Goal: Task Accomplishment & Management: Complete application form

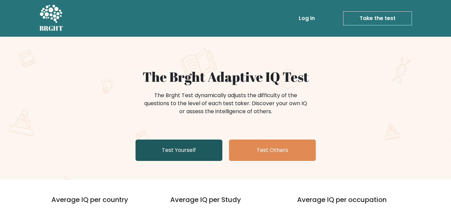
click at [203, 153] on link "Test Yourself" at bounding box center [178, 149] width 87 height 21
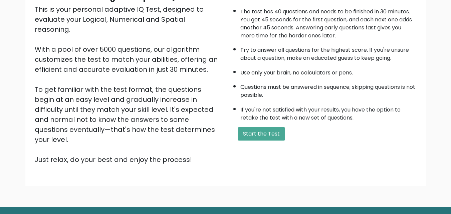
scroll to position [92, 0]
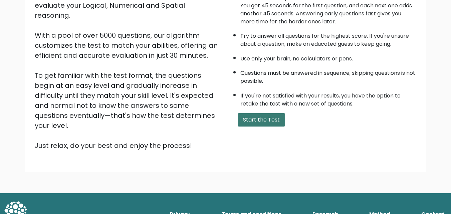
click at [244, 123] on button "Start the Test" at bounding box center [260, 119] width 47 height 13
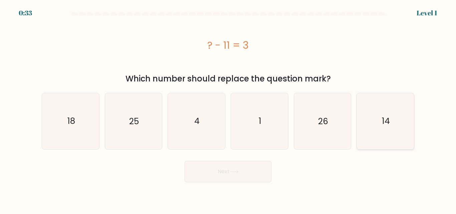
click at [375, 117] on icon "14" at bounding box center [385, 121] width 56 height 56
click at [228, 109] on input "f. 14" at bounding box center [228, 108] width 0 height 2
radio input "true"
click at [248, 173] on button "Next" at bounding box center [227, 171] width 87 height 21
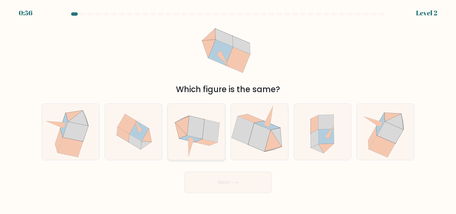
click at [212, 137] on icon at bounding box center [210, 130] width 17 height 23
click at [228, 109] on input "c." at bounding box center [228, 108] width 0 height 2
radio input "true"
click at [242, 178] on button "Next" at bounding box center [227, 181] width 87 height 21
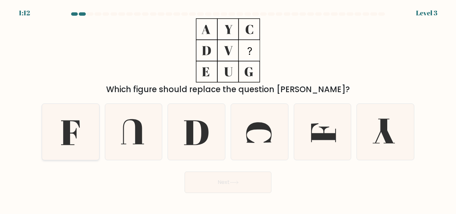
click at [75, 134] on icon at bounding box center [70, 132] width 19 height 25
click at [228, 109] on input "a." at bounding box center [228, 108] width 0 height 2
radio input "true"
click at [203, 174] on button "Next" at bounding box center [227, 181] width 87 height 21
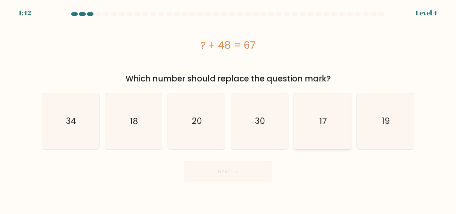
click at [310, 104] on icon "17" at bounding box center [322, 121] width 56 height 56
click at [228, 107] on input "e. 17" at bounding box center [228, 108] width 0 height 2
radio input "true"
click at [249, 166] on button "Next" at bounding box center [227, 171] width 87 height 21
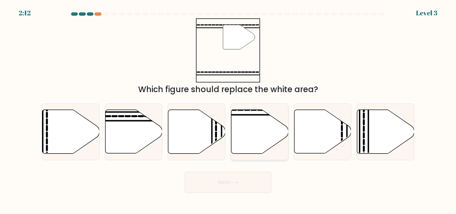
click at [252, 115] on line at bounding box center [240, 115] width 115 height 0
click at [228, 109] on input "d." at bounding box center [228, 108] width 0 height 2
radio input "true"
click at [244, 176] on button "Next" at bounding box center [227, 181] width 87 height 21
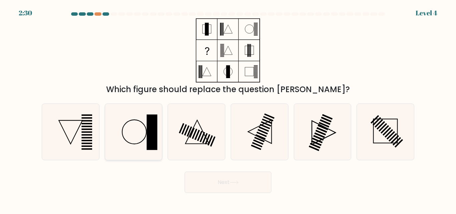
click at [147, 146] on rect at bounding box center [151, 131] width 11 height 35
click at [228, 109] on input "b." at bounding box center [228, 108] width 0 height 2
radio input "true"
click at [235, 188] on button "Next" at bounding box center [227, 181] width 87 height 21
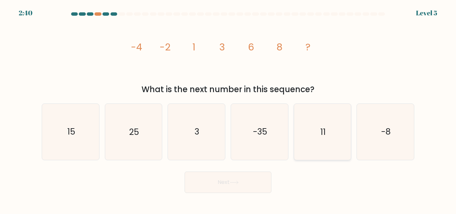
click at [314, 119] on icon "11" at bounding box center [322, 132] width 56 height 56
click at [228, 109] on input "e. 11" at bounding box center [228, 108] width 0 height 2
radio input "true"
click at [242, 187] on button "Next" at bounding box center [227, 181] width 87 height 21
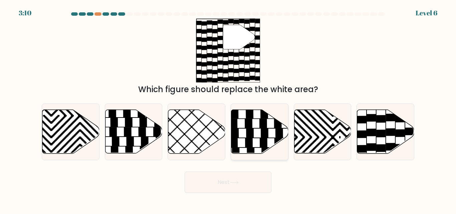
click at [265, 127] on icon at bounding box center [262, 123] width 7 height 9
click at [228, 109] on input "d." at bounding box center [228, 108] width 0 height 2
radio input "true"
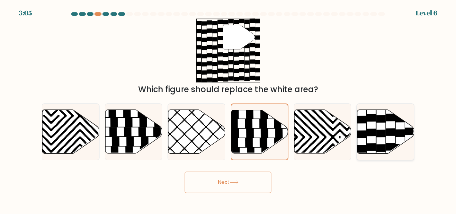
click at [382, 130] on icon at bounding box center [380, 133] width 9 height 7
click at [228, 109] on input "f." at bounding box center [228, 108] width 0 height 2
radio input "true"
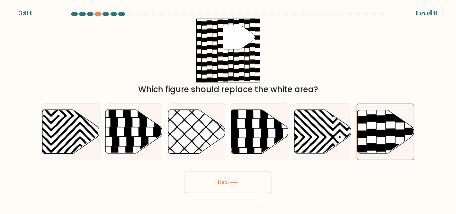
click at [245, 183] on button "Next" at bounding box center [227, 181] width 87 height 21
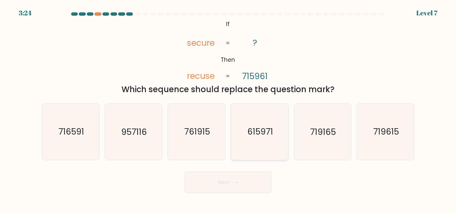
click at [260, 139] on icon "615971" at bounding box center [259, 132] width 56 height 56
click at [228, 109] on input "d. 615971" at bounding box center [228, 108] width 0 height 2
radio input "true"
click at [230, 186] on button "Next" at bounding box center [227, 181] width 87 height 21
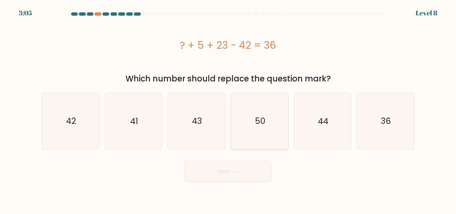
click at [265, 127] on icon "50" at bounding box center [259, 121] width 56 height 56
click at [228, 109] on input "d. 50" at bounding box center [228, 108] width 0 height 2
radio input "true"
click at [226, 171] on button "Next" at bounding box center [227, 171] width 87 height 21
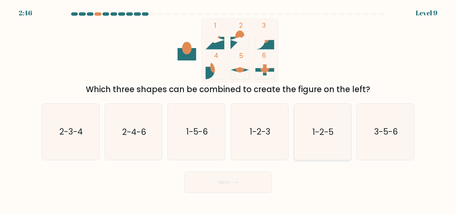
click at [336, 132] on icon "1-2-5" at bounding box center [322, 132] width 56 height 56
click at [228, 109] on input "e. 1-2-5" at bounding box center [228, 108] width 0 height 2
radio input "true"
click at [234, 186] on button "Next" at bounding box center [227, 181] width 87 height 21
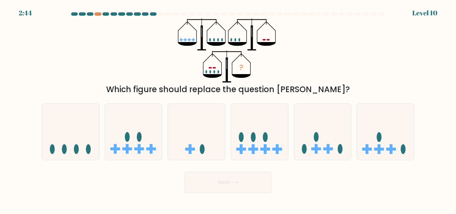
click at [234, 186] on button "Next" at bounding box center [227, 181] width 87 height 21
click at [256, 140] on icon at bounding box center [259, 131] width 57 height 47
click at [228, 109] on input "d." at bounding box center [228, 108] width 0 height 2
radio input "true"
click at [238, 174] on button "Next" at bounding box center [227, 181] width 87 height 21
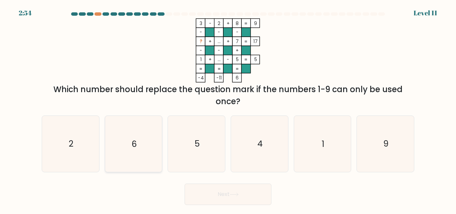
click at [155, 133] on icon "6" at bounding box center [133, 144] width 56 height 56
click at [228, 109] on input "b. 6" at bounding box center [228, 108] width 0 height 2
radio input "true"
click at [227, 194] on button "Next" at bounding box center [227, 193] width 87 height 21
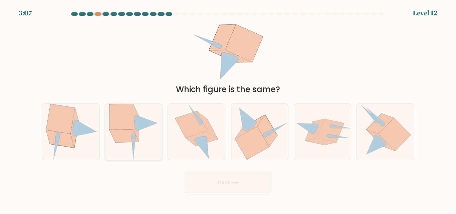
click at [115, 128] on icon at bounding box center [121, 116] width 24 height 25
click at [228, 109] on input "b." at bounding box center [228, 108] width 0 height 2
radio input "true"
click at [217, 189] on button "Next" at bounding box center [227, 181] width 87 height 21
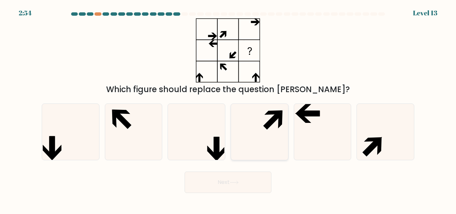
click at [260, 136] on icon at bounding box center [259, 132] width 56 height 56
click at [228, 109] on input "d." at bounding box center [228, 108] width 0 height 2
radio input "true"
click at [223, 186] on button "Next" at bounding box center [227, 181] width 87 height 21
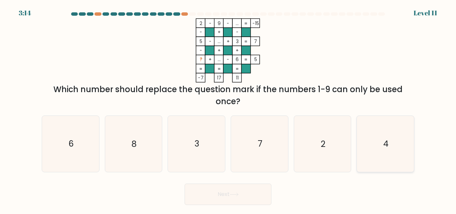
click at [385, 145] on text "4" at bounding box center [385, 144] width 5 height 12
click at [228, 109] on input "f. 4" at bounding box center [228, 108] width 0 height 2
radio input "true"
click at [252, 199] on button "Next" at bounding box center [227, 193] width 87 height 21
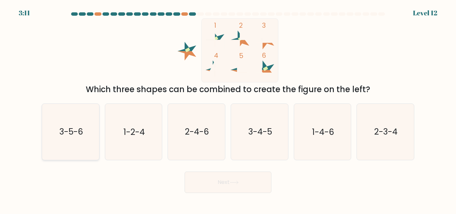
click at [75, 136] on text "3-5-6" at bounding box center [71, 132] width 24 height 12
click at [228, 109] on input "a. 3-5-6" at bounding box center [228, 108] width 0 height 2
radio input "true"
click at [235, 177] on button "Next" at bounding box center [227, 181] width 87 height 21
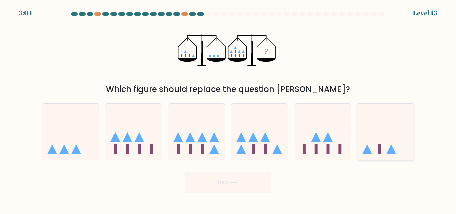
click at [389, 140] on icon at bounding box center [385, 131] width 57 height 47
click at [228, 109] on input "f." at bounding box center [228, 108] width 0 height 2
radio input "true"
click at [248, 186] on button "Next" at bounding box center [227, 181] width 87 height 21
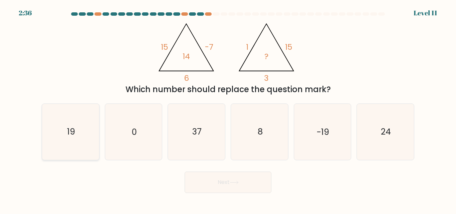
click at [89, 137] on icon "19" at bounding box center [71, 132] width 56 height 56
click at [228, 109] on input "a. 19" at bounding box center [228, 108] width 0 height 2
radio input "true"
click at [230, 187] on button "Next" at bounding box center [227, 181] width 87 height 21
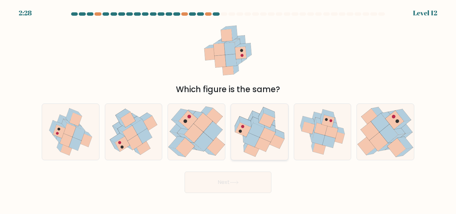
click at [268, 143] on icon at bounding box center [263, 144] width 16 height 14
click at [228, 109] on input "d." at bounding box center [228, 108] width 0 height 2
radio input "true"
click at [236, 180] on icon at bounding box center [233, 182] width 9 height 4
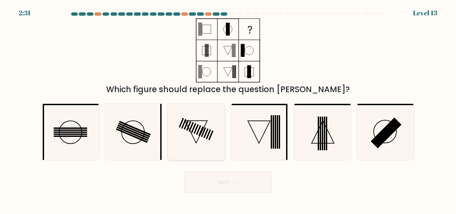
click at [185, 139] on icon at bounding box center [196, 132] width 56 height 56
click at [228, 109] on input "c." at bounding box center [228, 108] width 0 height 2
radio input "true"
click at [311, 146] on icon at bounding box center [322, 132] width 56 height 56
click at [228, 109] on input "e." at bounding box center [228, 108] width 0 height 2
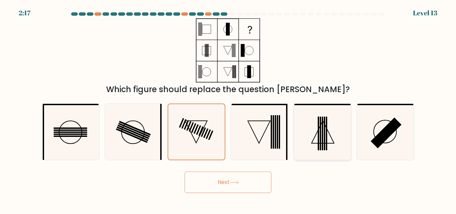
radio input "true"
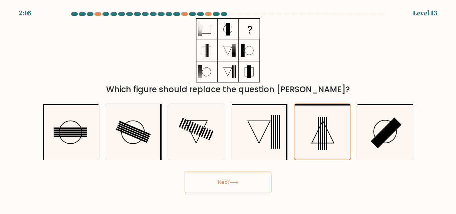
click at [224, 188] on button "Next" at bounding box center [227, 181] width 87 height 21
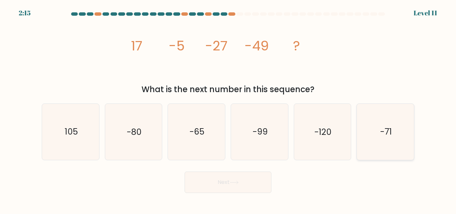
click at [382, 149] on icon "-71" at bounding box center [385, 132] width 56 height 56
click at [228, 109] on input "f. -71" at bounding box center [228, 108] width 0 height 2
radio input "true"
click at [249, 178] on button "Next" at bounding box center [227, 181] width 87 height 21
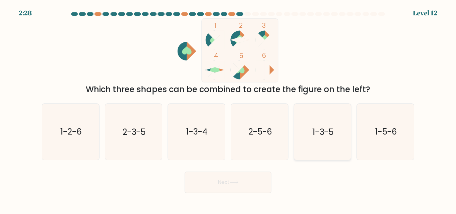
click at [327, 130] on text "1-3-5" at bounding box center [322, 132] width 21 height 12
click at [228, 109] on input "e. 1-3-5" at bounding box center [228, 108] width 0 height 2
radio input "true"
click at [248, 177] on button "Next" at bounding box center [227, 181] width 87 height 21
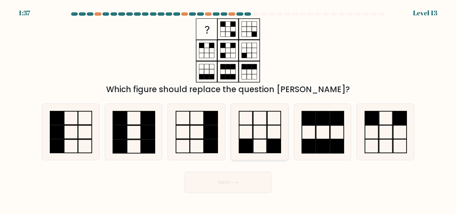
click at [269, 123] on icon at bounding box center [259, 132] width 56 height 56
click at [228, 109] on input "d." at bounding box center [228, 108] width 0 height 2
radio input "true"
click at [235, 180] on icon at bounding box center [233, 182] width 9 height 4
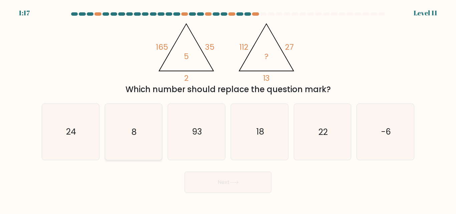
click at [138, 140] on icon "8" at bounding box center [133, 132] width 56 height 56
click at [228, 109] on input "b. 8" at bounding box center [228, 108] width 0 height 2
radio input "true"
click at [224, 186] on button "Next" at bounding box center [227, 181] width 87 height 21
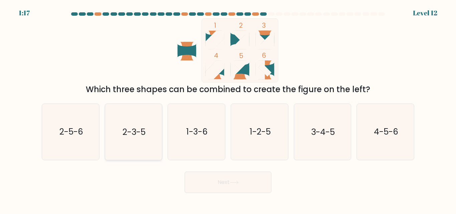
click at [125, 149] on icon "2-3-5" at bounding box center [133, 132] width 56 height 56
click at [228, 109] on input "b. 2-3-5" at bounding box center [228, 108] width 0 height 2
radio input "true"
click at [214, 186] on button "Next" at bounding box center [227, 181] width 87 height 21
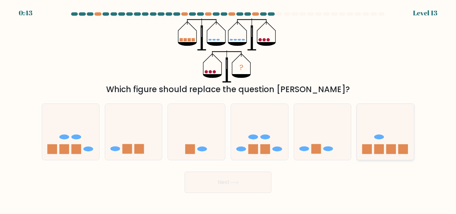
click at [384, 137] on icon at bounding box center [385, 131] width 57 height 47
click at [228, 109] on input "f." at bounding box center [228, 108] width 0 height 2
radio input "true"
click at [245, 187] on button "Next" at bounding box center [227, 181] width 87 height 21
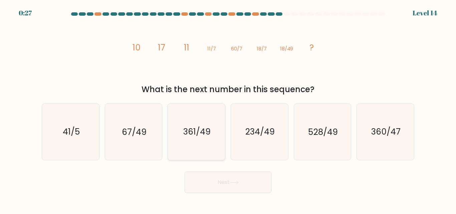
click at [190, 152] on icon "361/49" at bounding box center [196, 132] width 56 height 56
click at [228, 109] on input "c. 361/49" at bounding box center [228, 108] width 0 height 2
radio input "true"
click at [222, 179] on button "Next" at bounding box center [227, 181] width 87 height 21
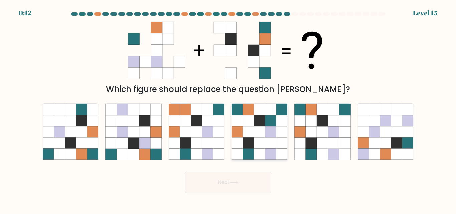
click at [262, 133] on icon at bounding box center [259, 131] width 11 height 11
click at [228, 109] on input "d." at bounding box center [228, 108] width 0 height 2
radio input "true"
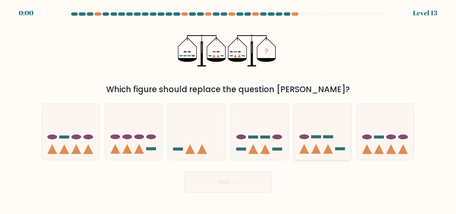
click at [313, 137] on rect at bounding box center [316, 137] width 10 height 3
click at [228, 109] on input "e." at bounding box center [228, 108] width 0 height 2
radio input "true"
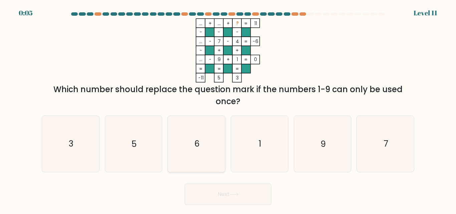
click at [203, 151] on icon "6" at bounding box center [196, 144] width 56 height 56
click at [228, 109] on input "c. 6" at bounding box center [228, 108] width 0 height 2
radio input "true"
click at [237, 190] on button "Next" at bounding box center [227, 193] width 87 height 21
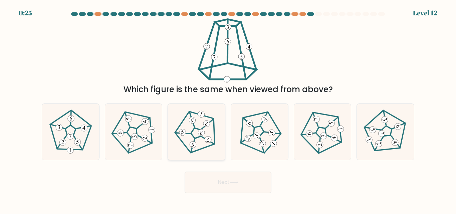
click at [194, 140] on 258 at bounding box center [192, 145] width 4 height 13
click at [228, 109] on input "c." at bounding box center [228, 108] width 0 height 2
radio input "true"
click at [231, 186] on button "Next" at bounding box center [227, 181] width 87 height 21
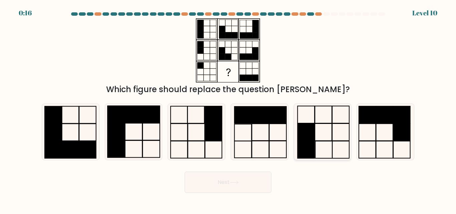
click at [319, 141] on rect at bounding box center [323, 149] width 17 height 17
click at [228, 109] on input "e." at bounding box center [228, 108] width 0 height 2
radio input "true"
click at [253, 178] on button "Next" at bounding box center [227, 181] width 87 height 21
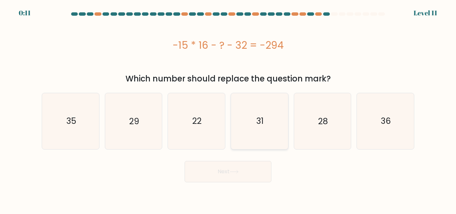
click at [266, 130] on icon "31" at bounding box center [259, 121] width 56 height 56
click at [228, 109] on input "d. 31" at bounding box center [228, 108] width 0 height 2
radio input "true"
click at [242, 166] on button "Next" at bounding box center [227, 171] width 87 height 21
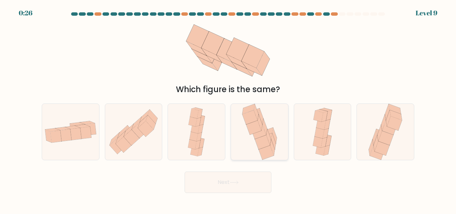
click at [272, 141] on icon at bounding box center [273, 141] width 5 height 16
click at [228, 109] on input "d." at bounding box center [228, 108] width 0 height 2
radio input "true"
click at [245, 187] on button "Next" at bounding box center [227, 181] width 87 height 21
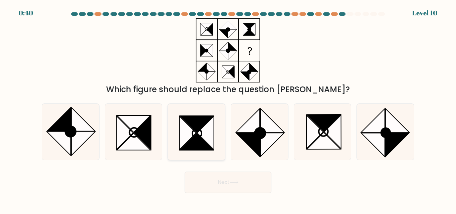
click at [200, 132] on icon at bounding box center [205, 132] width 17 height 33
click at [228, 109] on input "c." at bounding box center [228, 108] width 0 height 2
radio input "true"
click at [213, 173] on button "Next" at bounding box center [227, 181] width 87 height 21
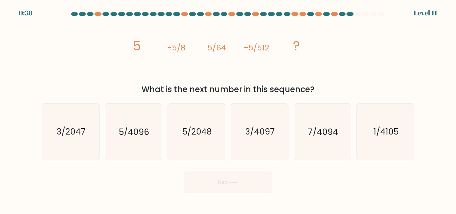
click at [215, 178] on button "Next" at bounding box center [227, 181] width 87 height 21
click at [264, 50] on tspan "-5/512" at bounding box center [256, 47] width 25 height 11
click at [189, 138] on icon "5/2048" at bounding box center [196, 132] width 56 height 56
click at [228, 109] on input "c. 5/2048" at bounding box center [228, 108] width 0 height 2
radio input "true"
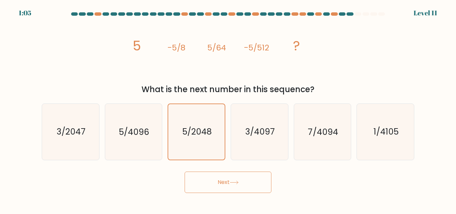
click at [216, 172] on button "Next" at bounding box center [227, 181] width 87 height 21
click at [220, 178] on button "Next" at bounding box center [227, 181] width 87 height 21
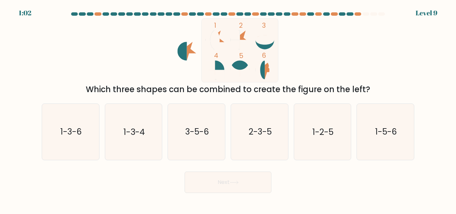
click at [224, 182] on button "Next" at bounding box center [227, 181] width 87 height 21
click at [83, 148] on icon "1-3-6" at bounding box center [71, 132] width 56 height 56
click at [228, 109] on input "a. 1-3-6" at bounding box center [228, 108] width 0 height 2
radio input "true"
click at [203, 182] on button "Next" at bounding box center [227, 181] width 87 height 21
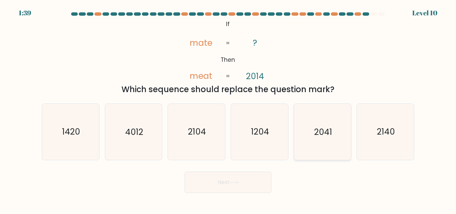
click at [326, 139] on icon "2041" at bounding box center [322, 132] width 56 height 56
click at [228, 109] on input "e. 2041" at bounding box center [228, 108] width 0 height 2
radio input "true"
click at [246, 179] on button "Next" at bounding box center [227, 181] width 87 height 21
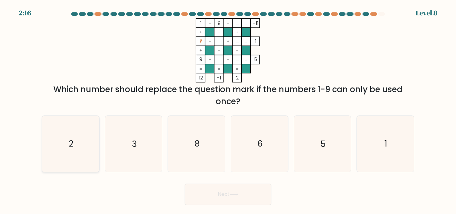
click at [89, 153] on icon "2" at bounding box center [71, 144] width 56 height 56
click at [228, 109] on input "a. 2" at bounding box center [228, 108] width 0 height 2
radio input "true"
click at [206, 193] on button "Next" at bounding box center [227, 193] width 87 height 21
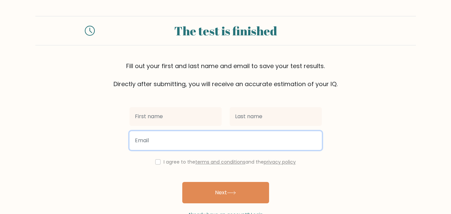
click at [214, 144] on input "email" at bounding box center [225, 140] width 192 height 19
type input "[EMAIL_ADDRESS][DOMAIN_NAME]"
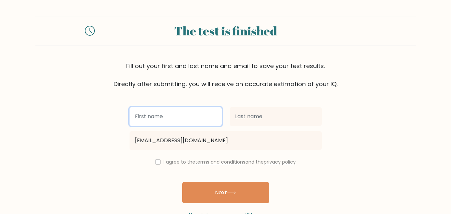
click at [176, 118] on input "text" at bounding box center [175, 116] width 92 height 19
type input "t"
type input "R"
type input "Ttown"
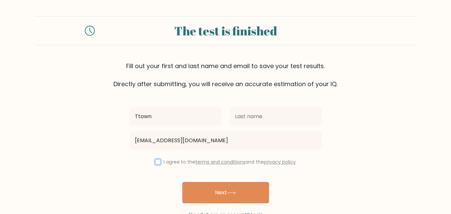
click at [158, 161] on input "checkbox" at bounding box center [157, 161] width 5 height 5
checkbox input "true"
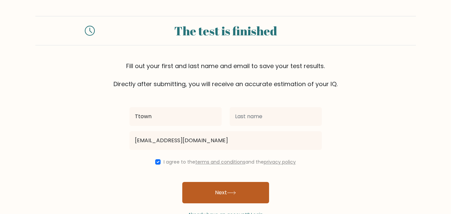
click at [226, 190] on button "Next" at bounding box center [225, 192] width 87 height 21
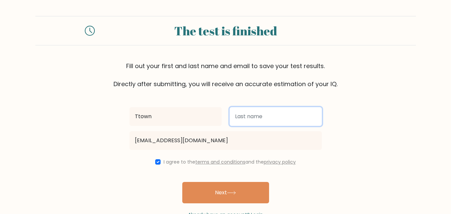
click at [264, 119] on input "text" at bounding box center [275, 116] width 92 height 19
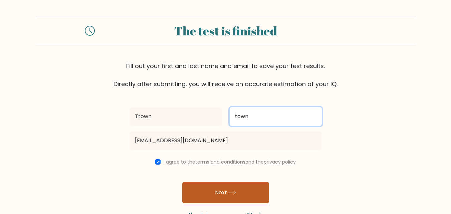
type input "town"
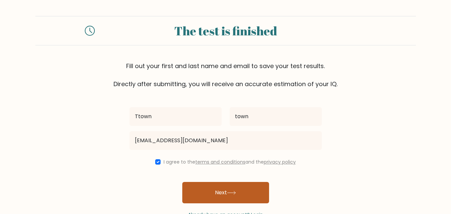
click at [222, 191] on button "Next" at bounding box center [225, 192] width 87 height 21
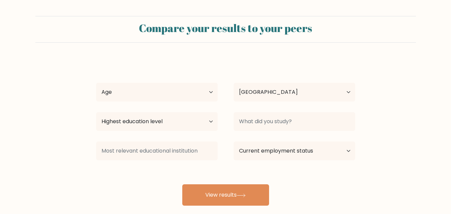
select select "KE"
click at [215, 91] on select "Age Under 18 years old 18-24 years old 25-34 years old 35-44 years old 45-54 ye…" at bounding box center [156, 92] width 121 height 19
select select "25_34"
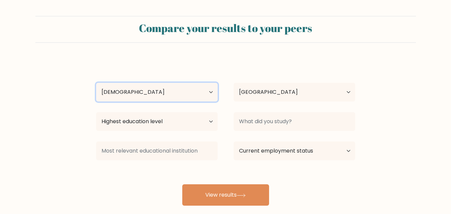
click at [96, 83] on select "Age Under 18 years old 18-24 years old 25-34 years old 35-44 years old 45-54 ye…" at bounding box center [156, 92] width 121 height 19
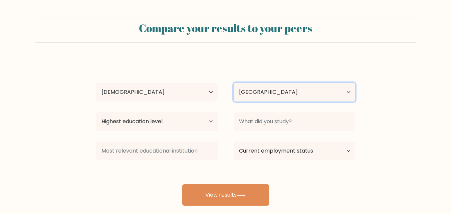
click at [249, 94] on select "Country Afghanistan Albania Algeria American Samoa Andorra Angola Anguilla Anta…" at bounding box center [293, 92] width 121 height 19
click at [256, 85] on select "Country Afghanistan Albania Algeria American Samoa Andorra Angola Anguilla Anta…" at bounding box center [293, 92] width 121 height 19
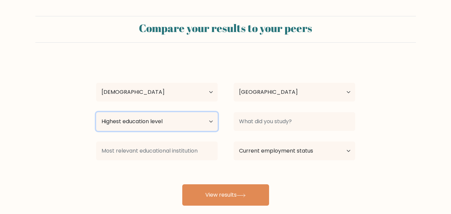
click at [211, 120] on select "Highest education level No schooling Primary Lower Secondary Upper Secondary Oc…" at bounding box center [156, 121] width 121 height 19
select select "bachelors_degree"
click at [96, 112] on select "Highest education level No schooling Primary Lower Secondary Upper Secondary Oc…" at bounding box center [156, 121] width 121 height 19
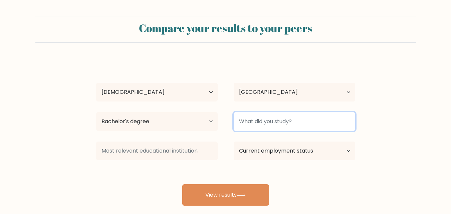
click at [278, 124] on input at bounding box center [293, 121] width 121 height 19
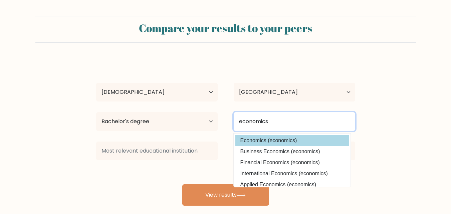
type input "economics"
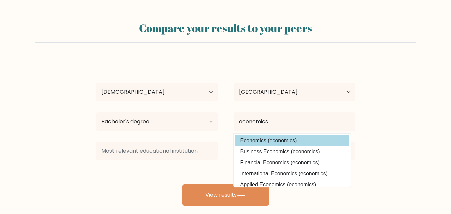
click at [251, 142] on div "Ttown town Age Under 18 years old 18-24 years old 25-34 years old 35-44 years o…" at bounding box center [225, 132] width 267 height 147
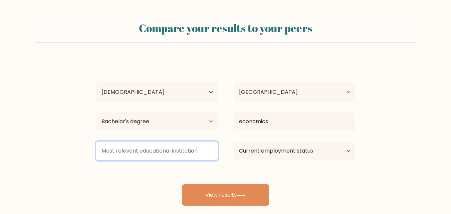
click at [169, 151] on input at bounding box center [156, 150] width 121 height 19
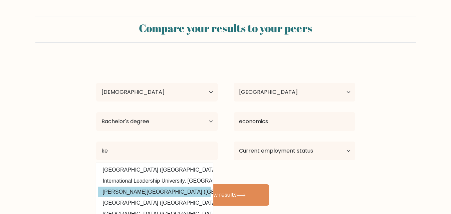
click at [146, 191] on div "Ttown town Age Under 18 years old 18-24 years old 25-34 years old 35-44 years o…" at bounding box center [225, 132] width 267 height 147
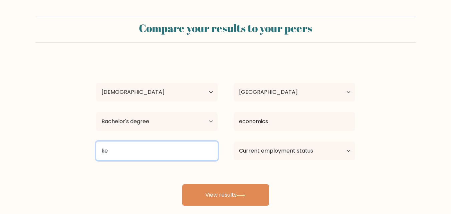
click at [129, 153] on input "ke" at bounding box center [156, 150] width 121 height 19
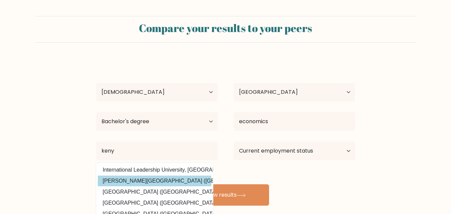
click at [129, 176] on div "Ttown town Age Under 18 years old 18-24 years old 25-34 years old 35-44 years o…" at bounding box center [225, 132] width 267 height 147
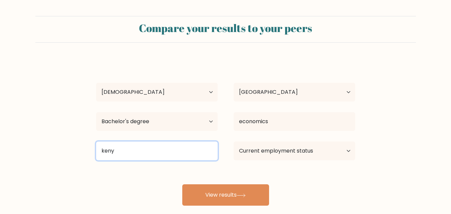
click at [122, 148] on input "keny" at bounding box center [156, 150] width 121 height 19
click at [122, 152] on input "keny" at bounding box center [156, 150] width 121 height 19
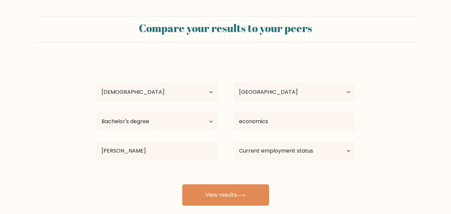
click at [162, 170] on div "Ttown town Age Under 18 years old 18-24 years old 25-34 years old 35-44 years o…" at bounding box center [225, 132] width 267 height 147
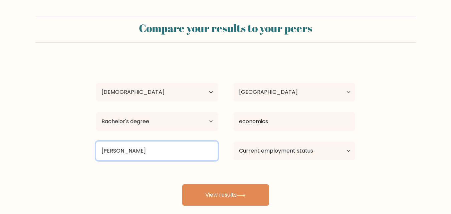
click at [141, 152] on input "kenyatta" at bounding box center [156, 150] width 121 height 19
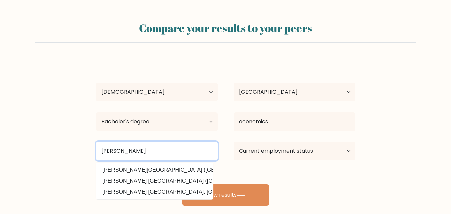
click at [104, 151] on input "kenyatta" at bounding box center [156, 150] width 121 height 19
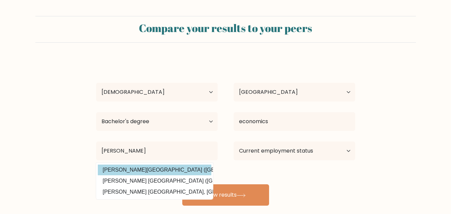
click at [121, 166] on div "Ttown town Age Under 18 years old 18-24 years old 25-34 years old 35-44 years o…" at bounding box center [225, 132] width 267 height 147
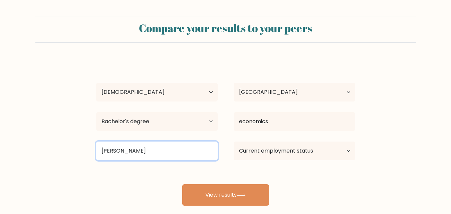
click at [132, 150] on input "Kenyatta" at bounding box center [156, 150] width 121 height 19
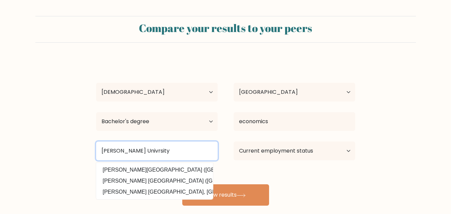
click at [135, 150] on input "Kenyatta Univrsity" at bounding box center [156, 150] width 121 height 19
click at [139, 150] on input "Kenyatta Univrsity" at bounding box center [156, 150] width 121 height 19
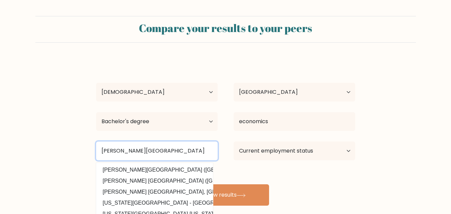
type input "Kenyatta University"
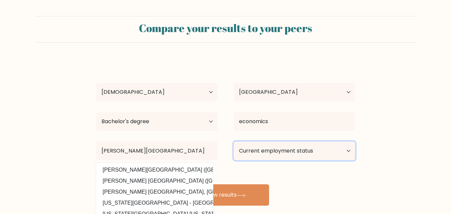
click at [285, 149] on select "Current employment status Employed Student Retired Other / prefer not to answer" at bounding box center [293, 150] width 121 height 19
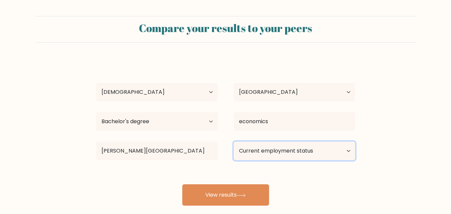
select select "other"
click at [233, 141] on select "Current employment status Employed Student Retired Other / prefer not to answer" at bounding box center [293, 150] width 121 height 19
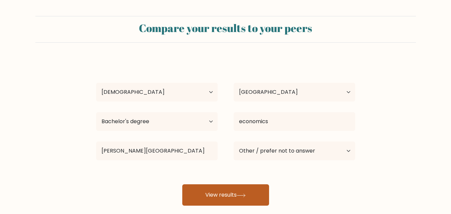
click at [238, 196] on button "View results" at bounding box center [225, 194] width 87 height 21
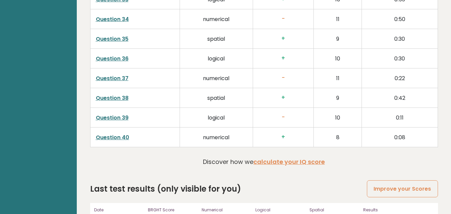
scroll to position [1709, 0]
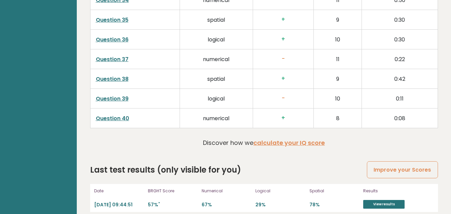
drag, startPoint x: 448, startPoint y: 208, endPoint x: 450, endPoint y: 181, distance: 27.1
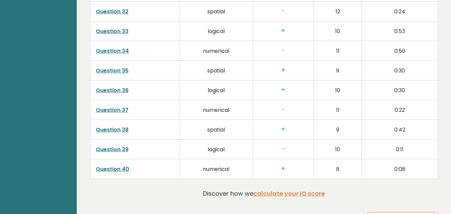
scroll to position [1652, 0]
